Goal: Transaction & Acquisition: Purchase product/service

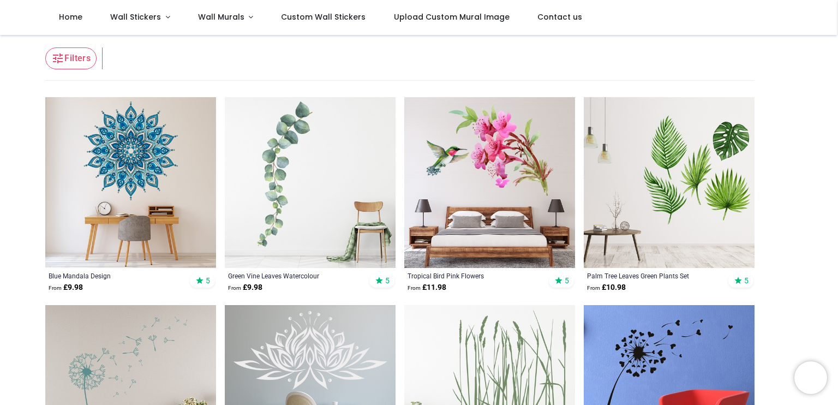
scroll to position [153, 0]
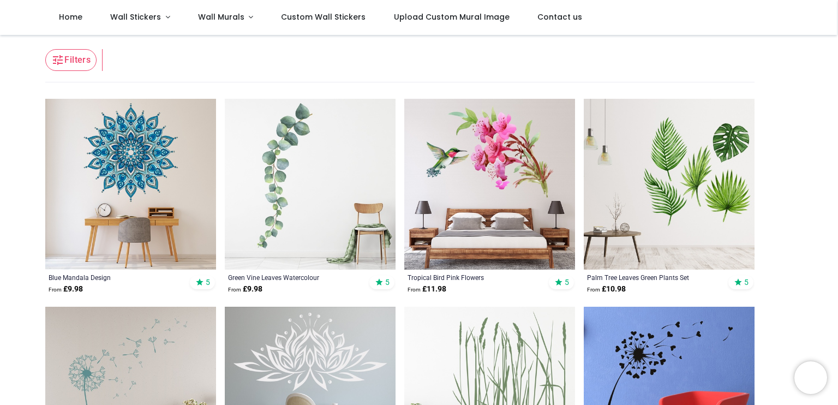
click at [135, 145] on img at bounding box center [130, 184] width 171 height 171
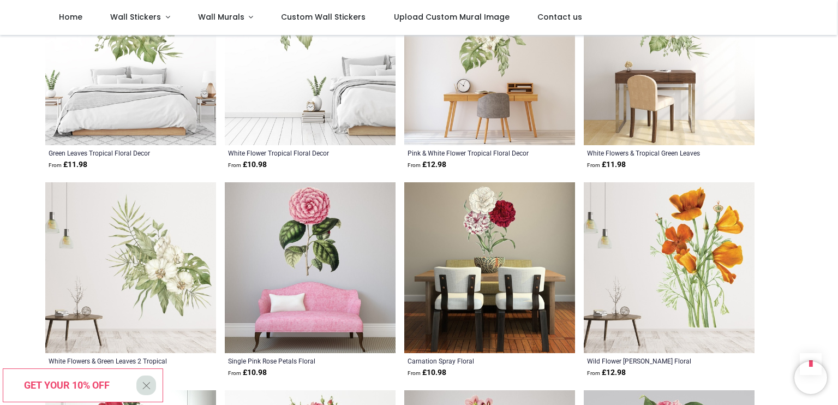
scroll to position [3490, 0]
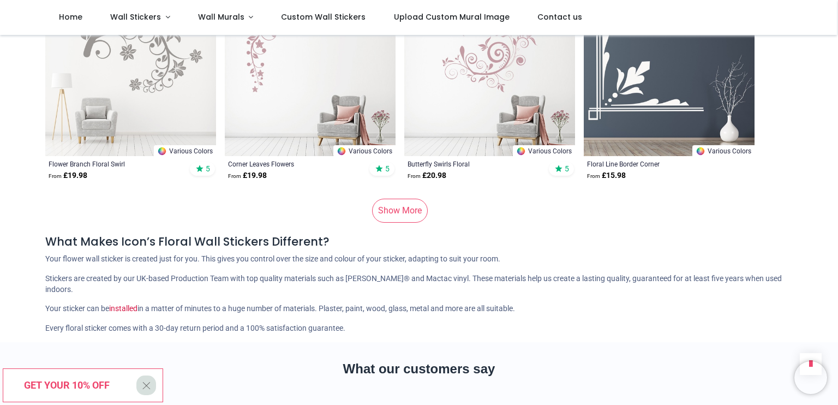
scroll to position [7333, 0]
click at [399, 207] on link "Show More" at bounding box center [400, 210] width 56 height 24
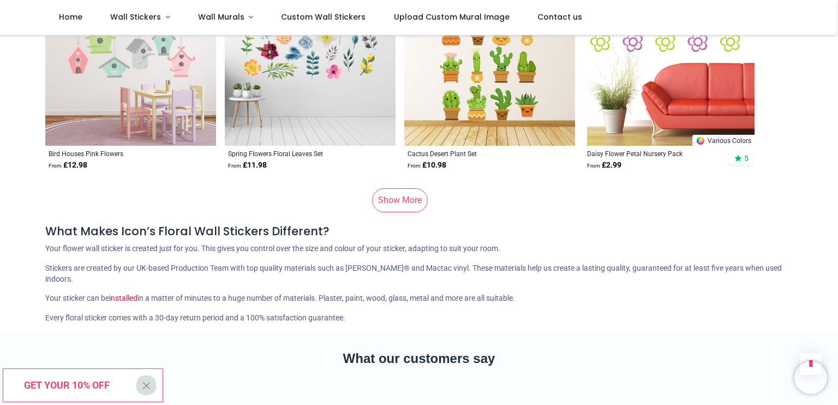
scroll to position [14637, 0]
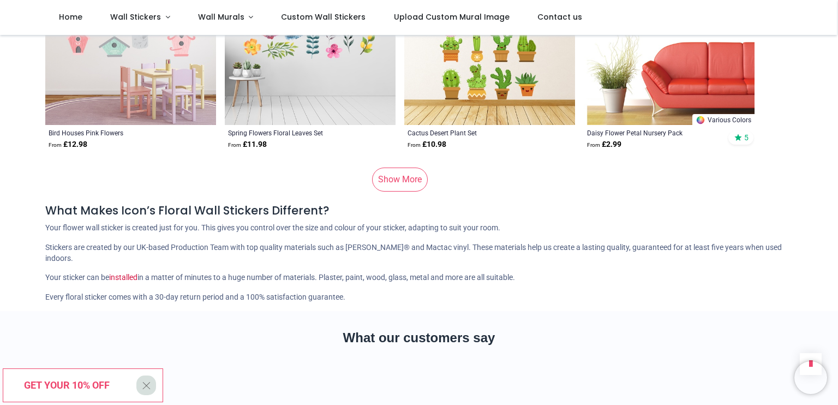
click at [410, 171] on link "Show More" at bounding box center [400, 179] width 56 height 24
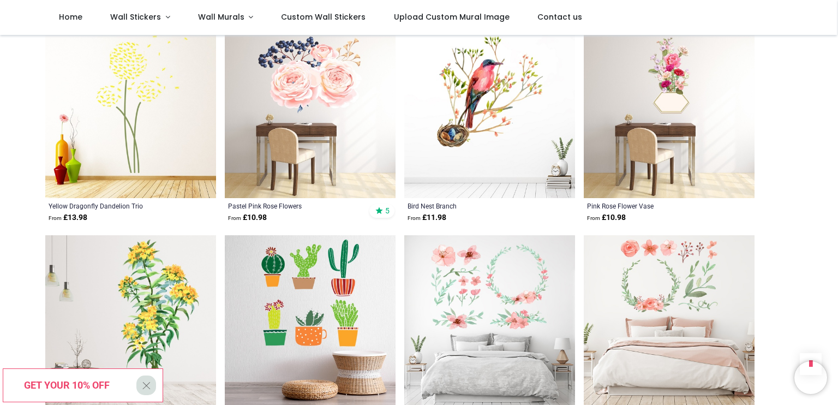
scroll to position [16193, 0]
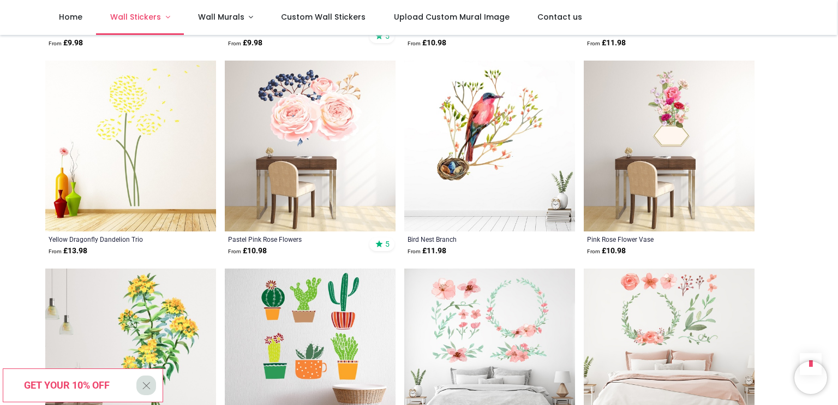
click at [152, 17] on span "Wall Stickers" at bounding box center [135, 16] width 51 height 11
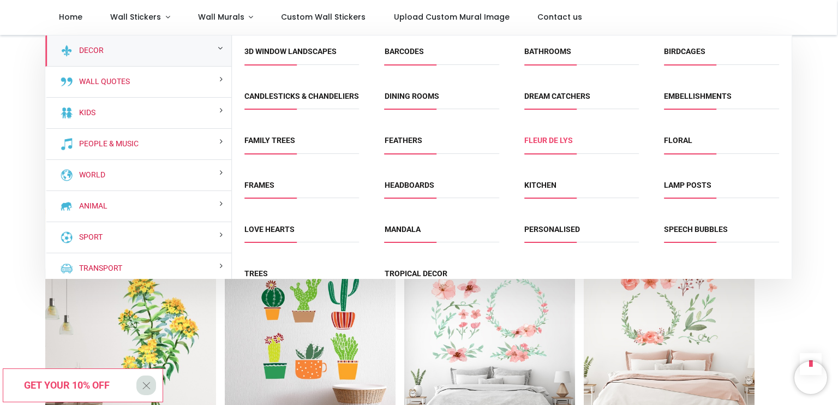
click at [561, 145] on link "Fleur de Lys" at bounding box center [548, 140] width 49 height 9
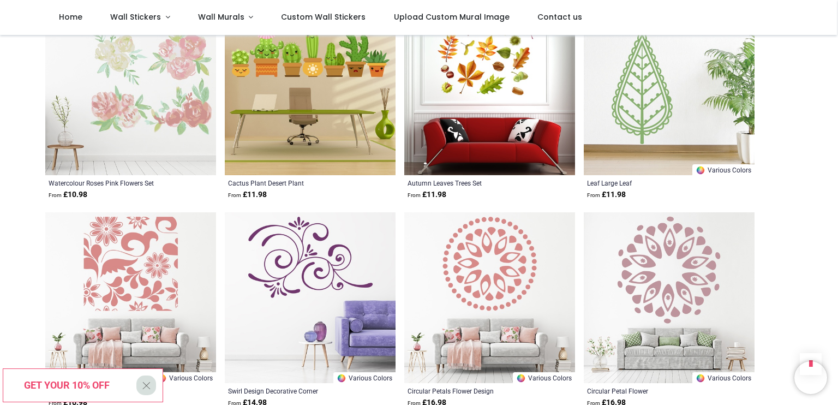
scroll to position [16678, 0]
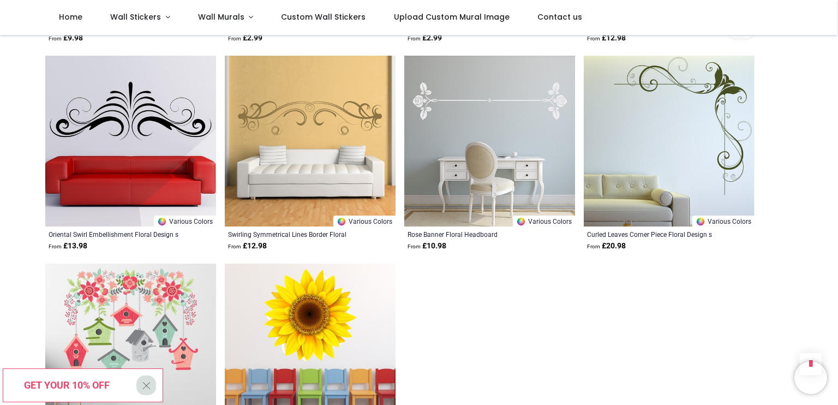
scroll to position [18369, 0]
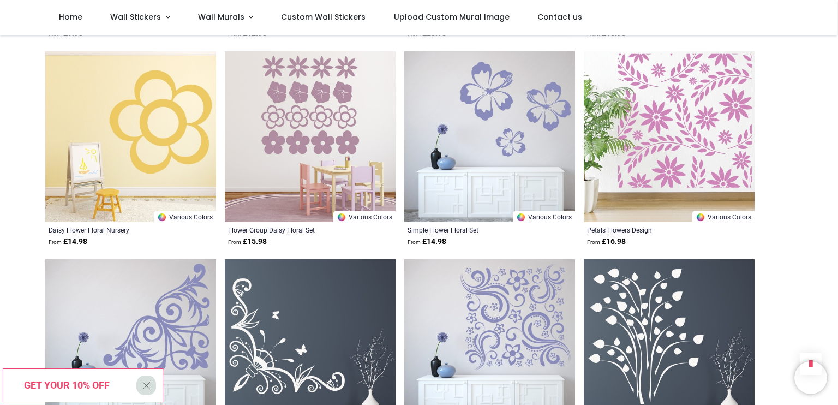
scroll to position [12663, 0]
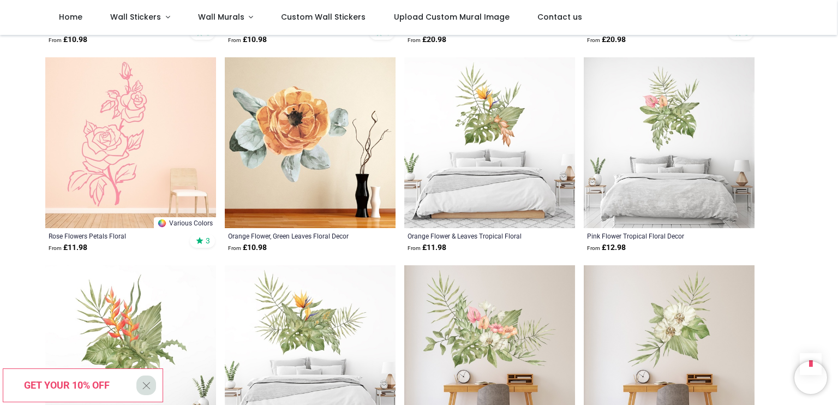
scroll to position [7676, 0]
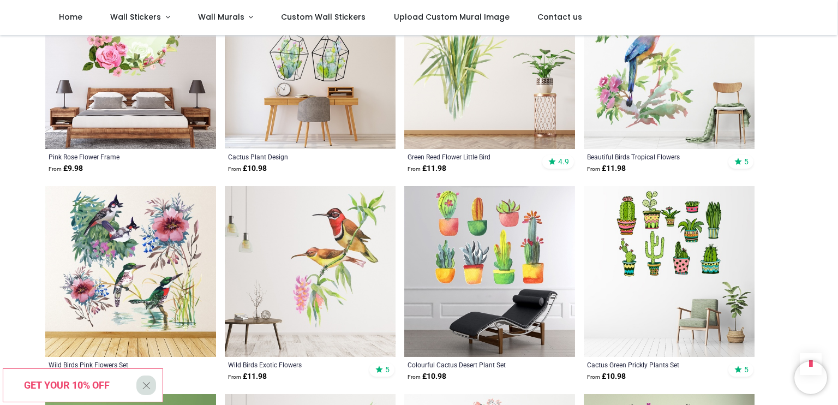
scroll to position [5467, 0]
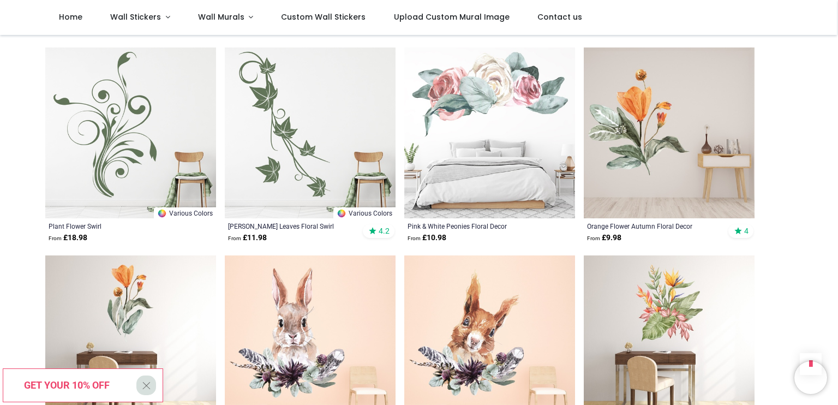
scroll to position [2880, 0]
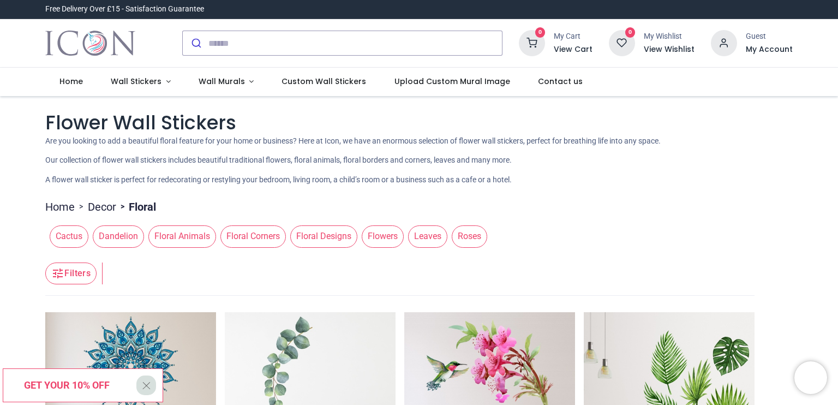
click at [298, 232] on span "Floral Designs" at bounding box center [323, 236] width 67 height 22
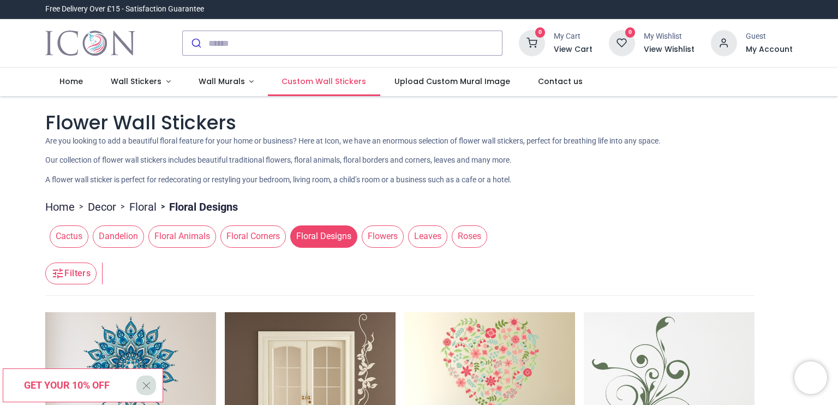
click at [299, 81] on span "Custom Wall Stickers" at bounding box center [323, 81] width 85 height 11
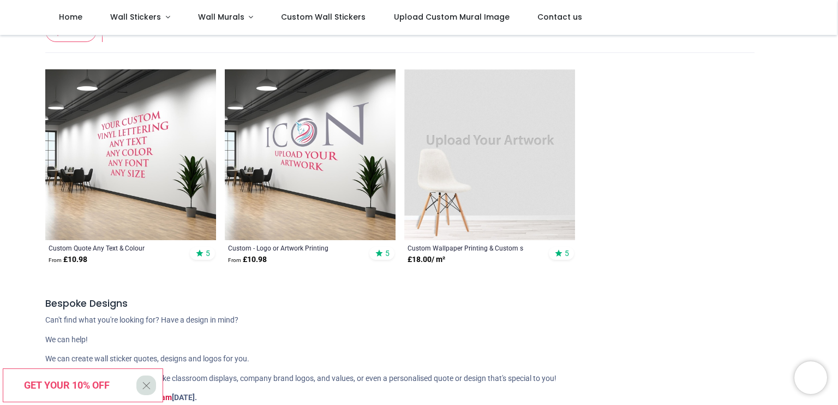
scroll to position [215, 0]
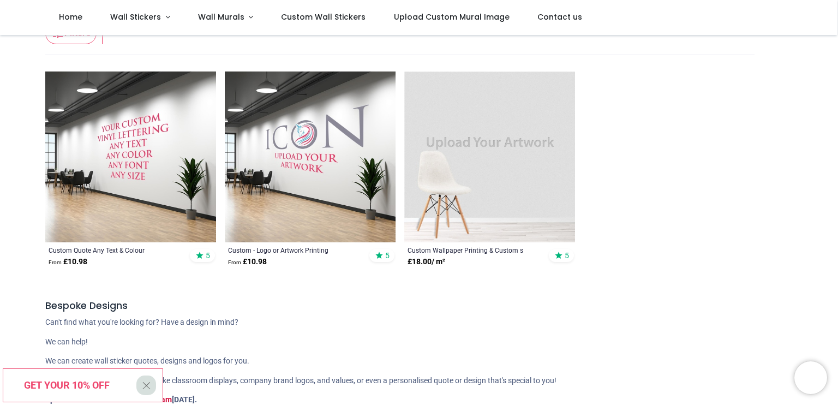
click at [500, 143] on img at bounding box center [489, 156] width 171 height 171
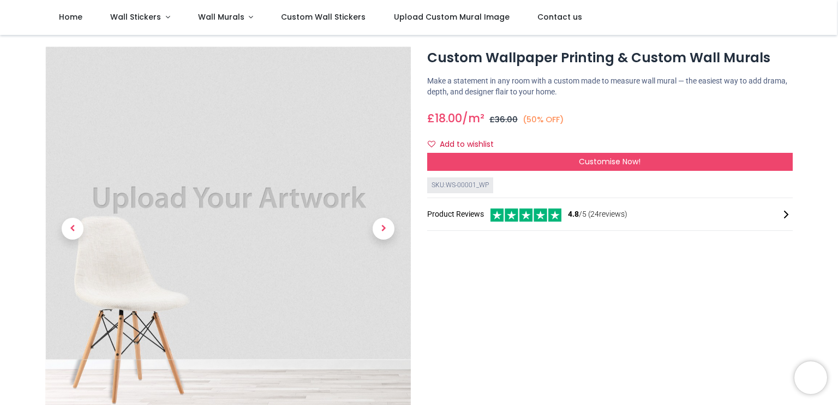
scroll to position [11, 0]
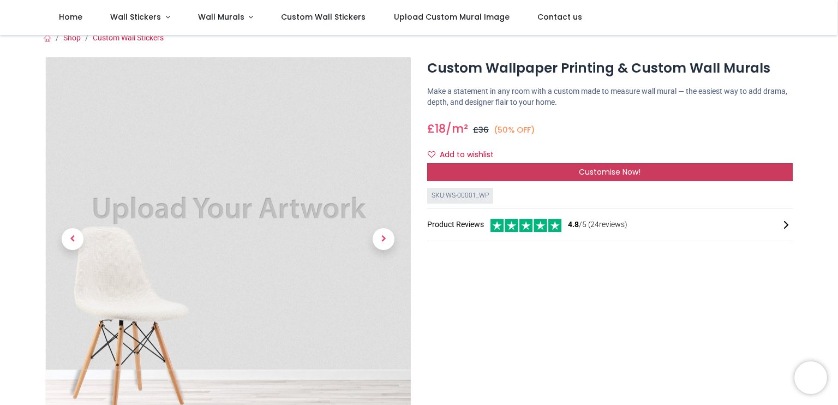
click at [560, 175] on div "Customise Now!" at bounding box center [609, 172] width 365 height 19
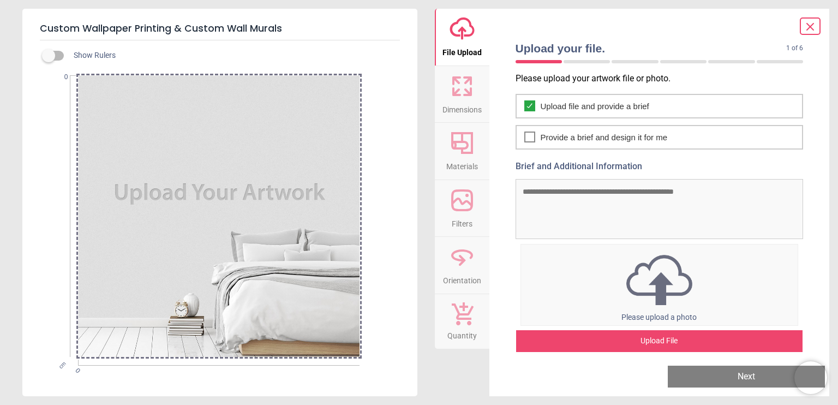
click at [611, 335] on div "Upload File" at bounding box center [659, 341] width 287 height 22
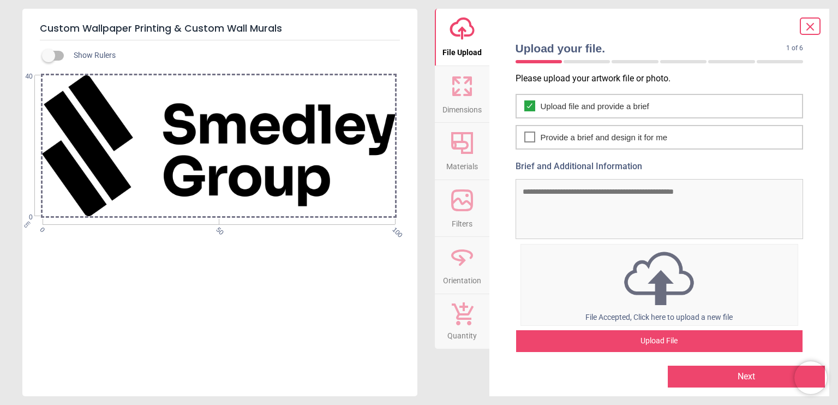
click at [638, 341] on div "Upload File" at bounding box center [659, 341] width 287 height 22
click at [707, 376] on button "Next" at bounding box center [746, 376] width 157 height 22
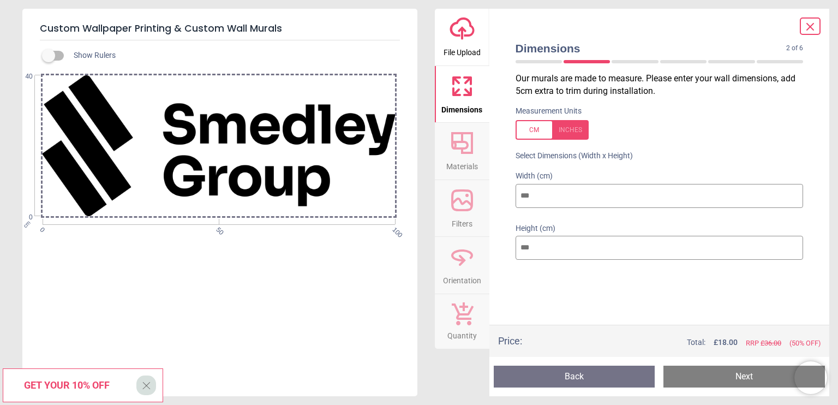
click at [142, 392] on span "X" at bounding box center [146, 385] width 9 height 19
